Goal: Task Accomplishment & Management: Use online tool/utility

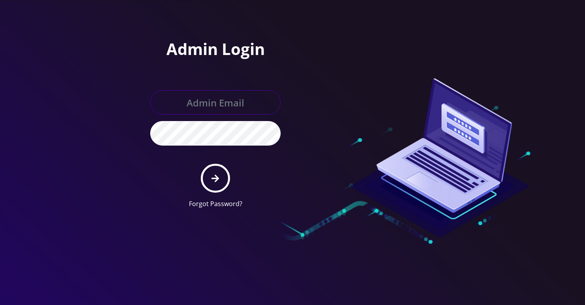
click at [197, 100] on input "text" at bounding box center [215, 102] width 130 height 25
type input "[PERSON_NAME][EMAIL_ADDRESS][DOMAIN_NAME]"
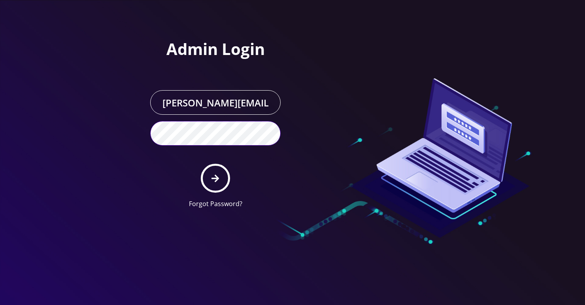
click at [201, 164] on button "submit" at bounding box center [215, 178] width 29 height 29
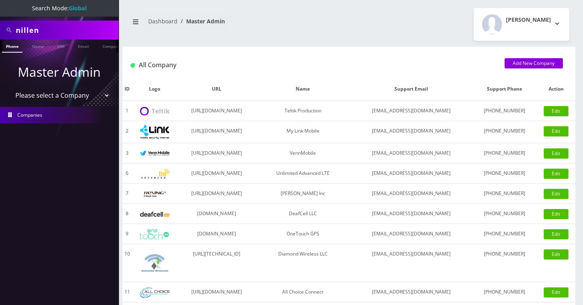
click at [72, 27] on input "nillen" at bounding box center [66, 30] width 101 height 15
paste input "Ani Choma"
type input "Ani Choma"
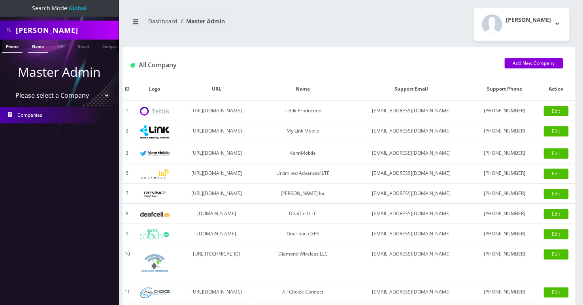
click at [38, 44] on link "Name" at bounding box center [38, 46] width 20 height 13
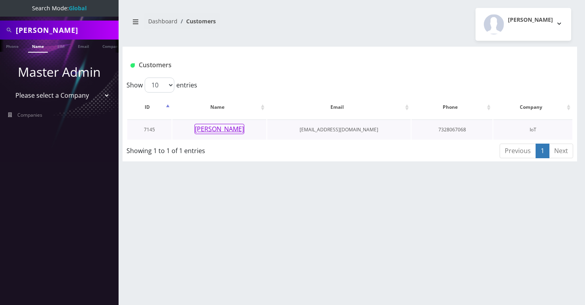
click at [208, 130] on button "Ani Choma" at bounding box center [220, 129] width 50 height 10
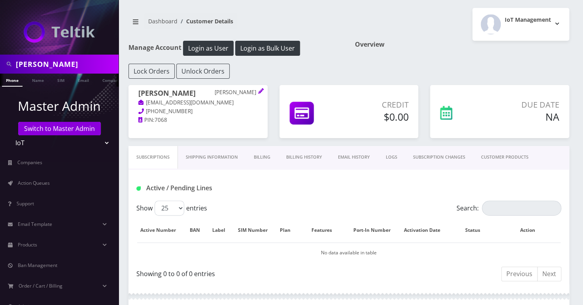
click at [299, 155] on link "Billing History" at bounding box center [304, 157] width 52 height 23
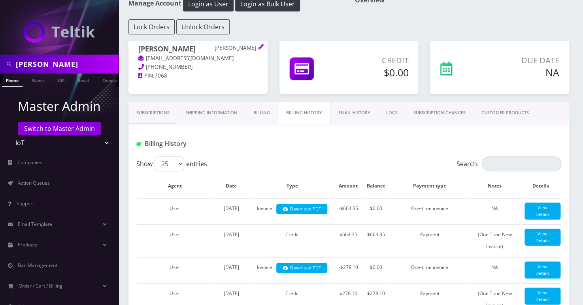
scroll to position [44, 0]
click at [55, 68] on input "Ani Choma" at bounding box center [66, 64] width 101 height 15
paste input "LTaher ULkadesh"
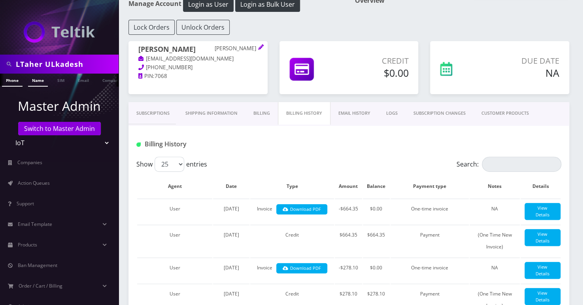
type input "LTaher ULkadesh"
click at [41, 83] on link "Name" at bounding box center [38, 80] width 20 height 13
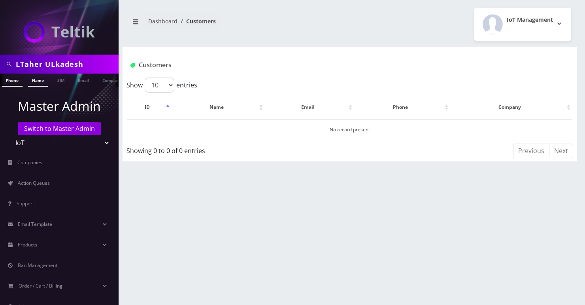
click at [12, 84] on link "Phone" at bounding box center [12, 80] width 21 height 13
click at [37, 146] on select "Teltik Production My Link Mobile VennMobile Unlimited Advanced LTE Rexing Inc D…" at bounding box center [59, 142] width 101 height 15
select select "1"
click at [9, 135] on select "Teltik Production My Link Mobile VennMobile Unlimited Advanced LTE Rexing Inc D…" at bounding box center [59, 142] width 101 height 15
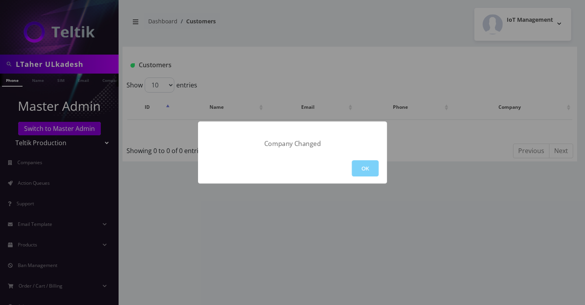
click at [370, 171] on button "OK" at bounding box center [365, 168] width 27 height 16
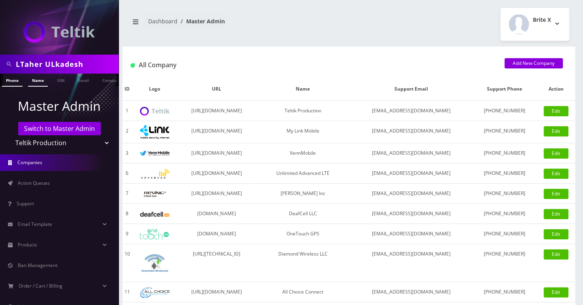
click at [44, 77] on link "Name" at bounding box center [38, 80] width 20 height 13
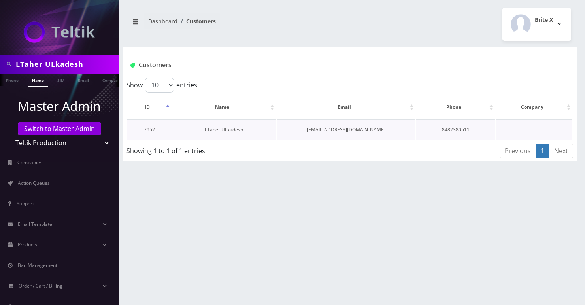
click at [214, 129] on link "LTaher ULkadesh" at bounding box center [224, 129] width 38 height 7
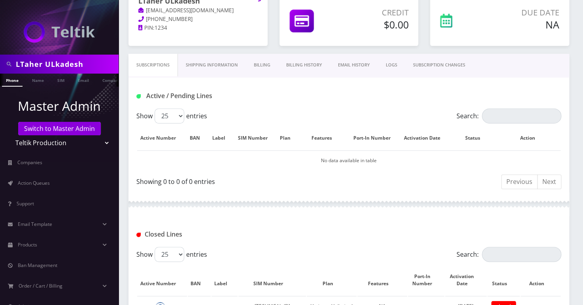
scroll to position [26, 0]
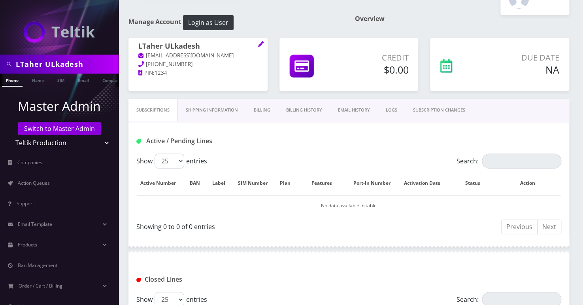
click at [257, 109] on link "Billing" at bounding box center [262, 110] width 32 height 23
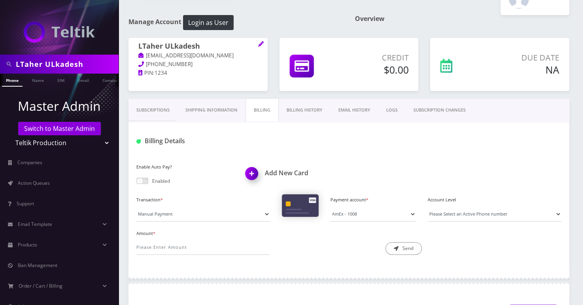
click at [310, 108] on link "Billing History" at bounding box center [305, 110] width 52 height 23
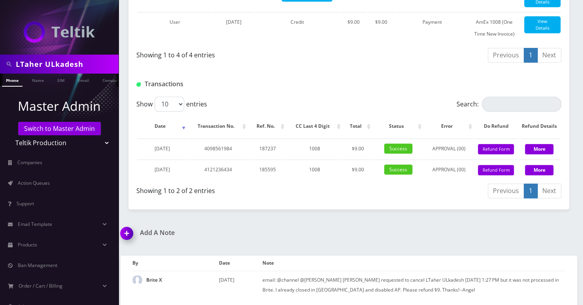
scroll to position [299, 0]
click at [502, 168] on button "Refund Form" at bounding box center [496, 170] width 36 height 11
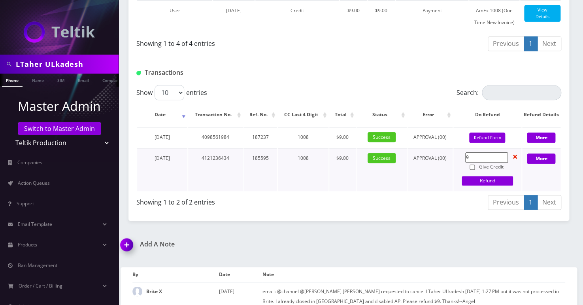
click at [471, 170] on input "Give Credit" at bounding box center [472, 166] width 5 height 5
checkbox input "true"
click at [488, 185] on link "Refund" at bounding box center [487, 180] width 51 height 9
